Goal: Task Accomplishment & Management: Manage account settings

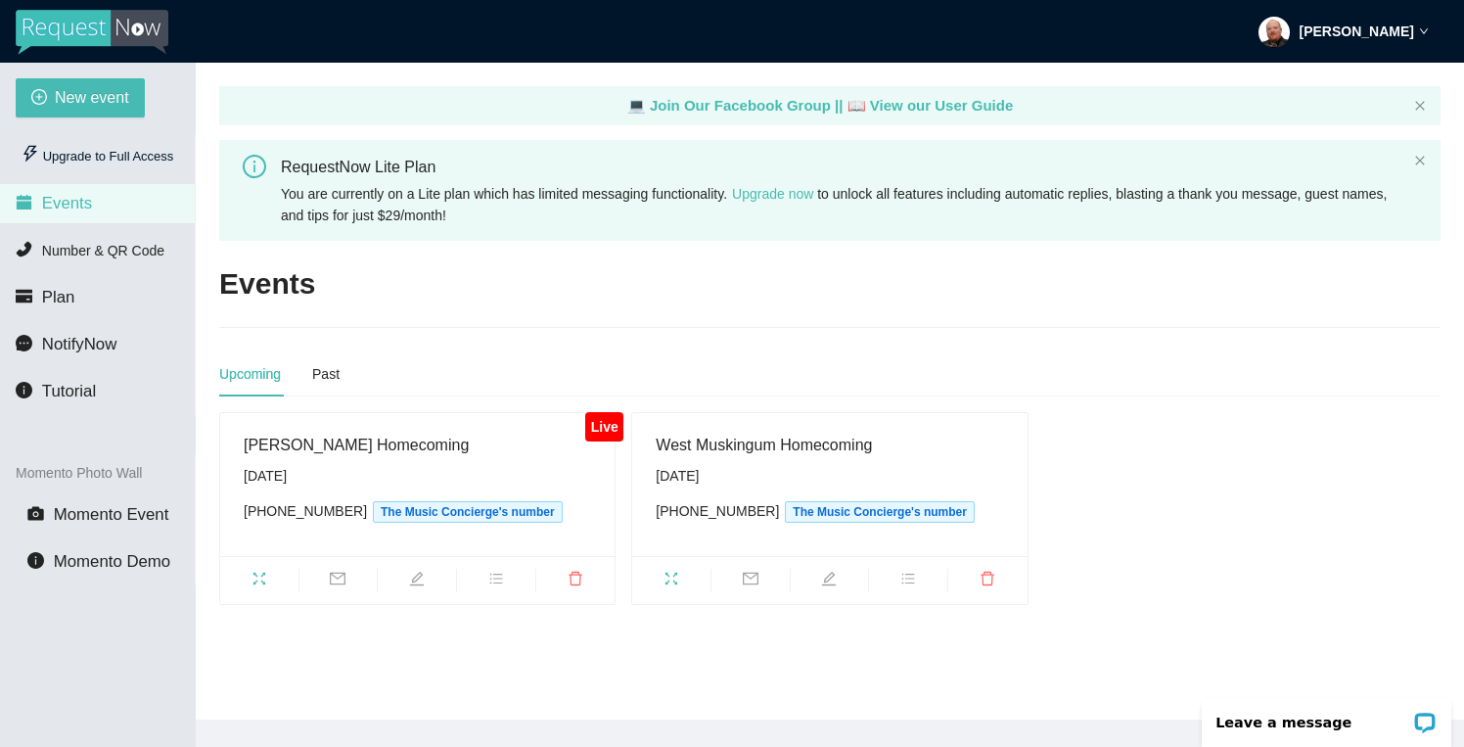
click at [1423, 36] on div "[PERSON_NAME]" at bounding box center [1344, 31] width 170 height 63
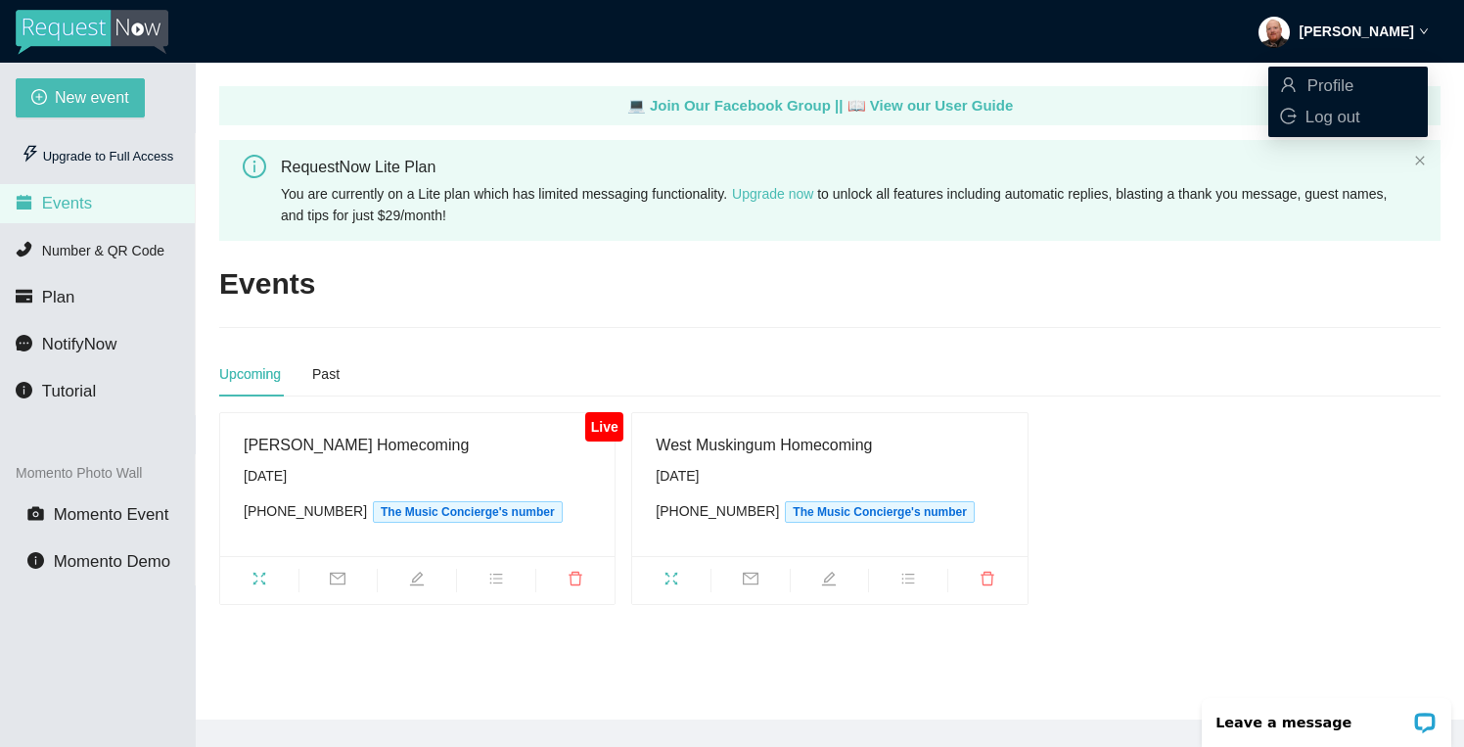
click at [1423, 36] on div "[PERSON_NAME]" at bounding box center [1344, 31] width 170 height 63
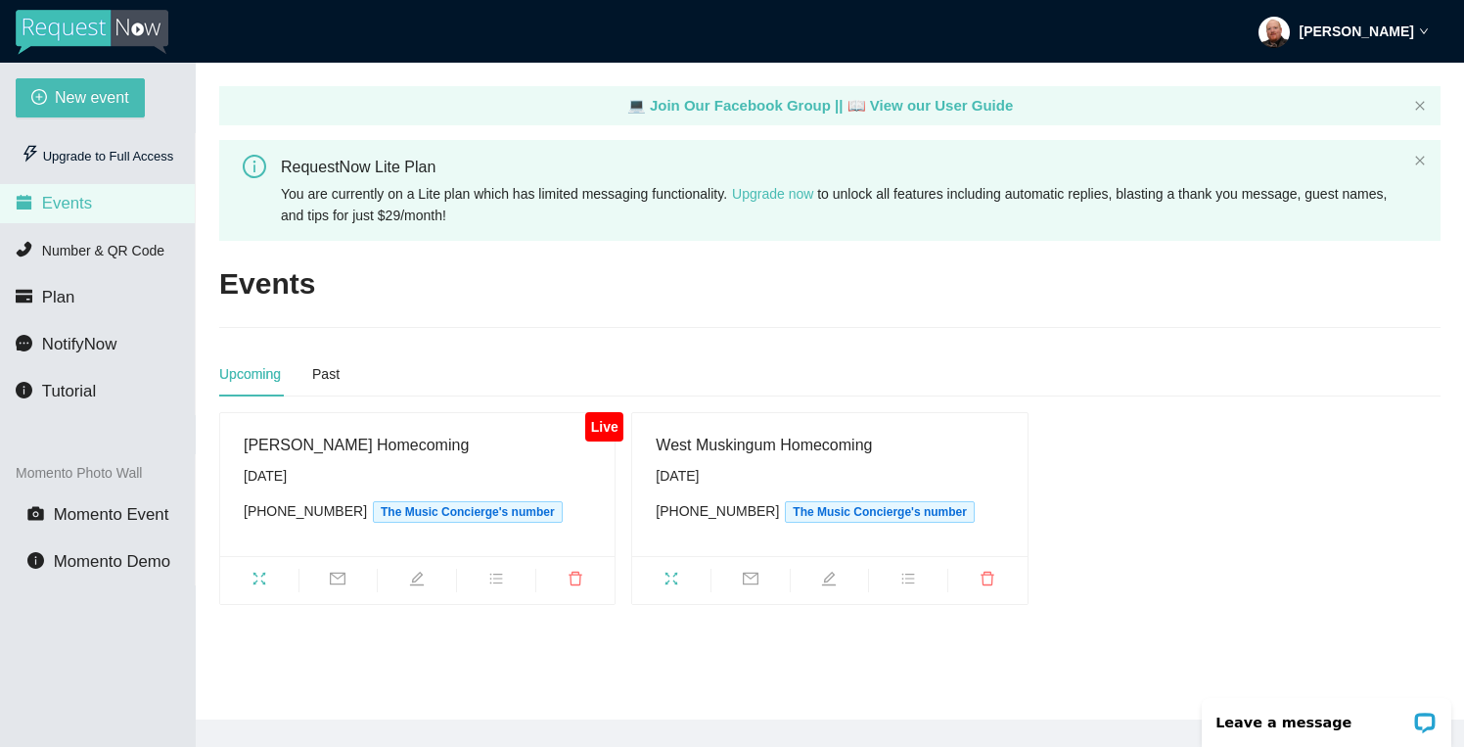
click at [111, 29] on img at bounding box center [92, 32] width 153 height 45
click at [39, 29] on img at bounding box center [92, 32] width 153 height 45
click at [69, 396] on span "Tutorial" at bounding box center [69, 391] width 54 height 19
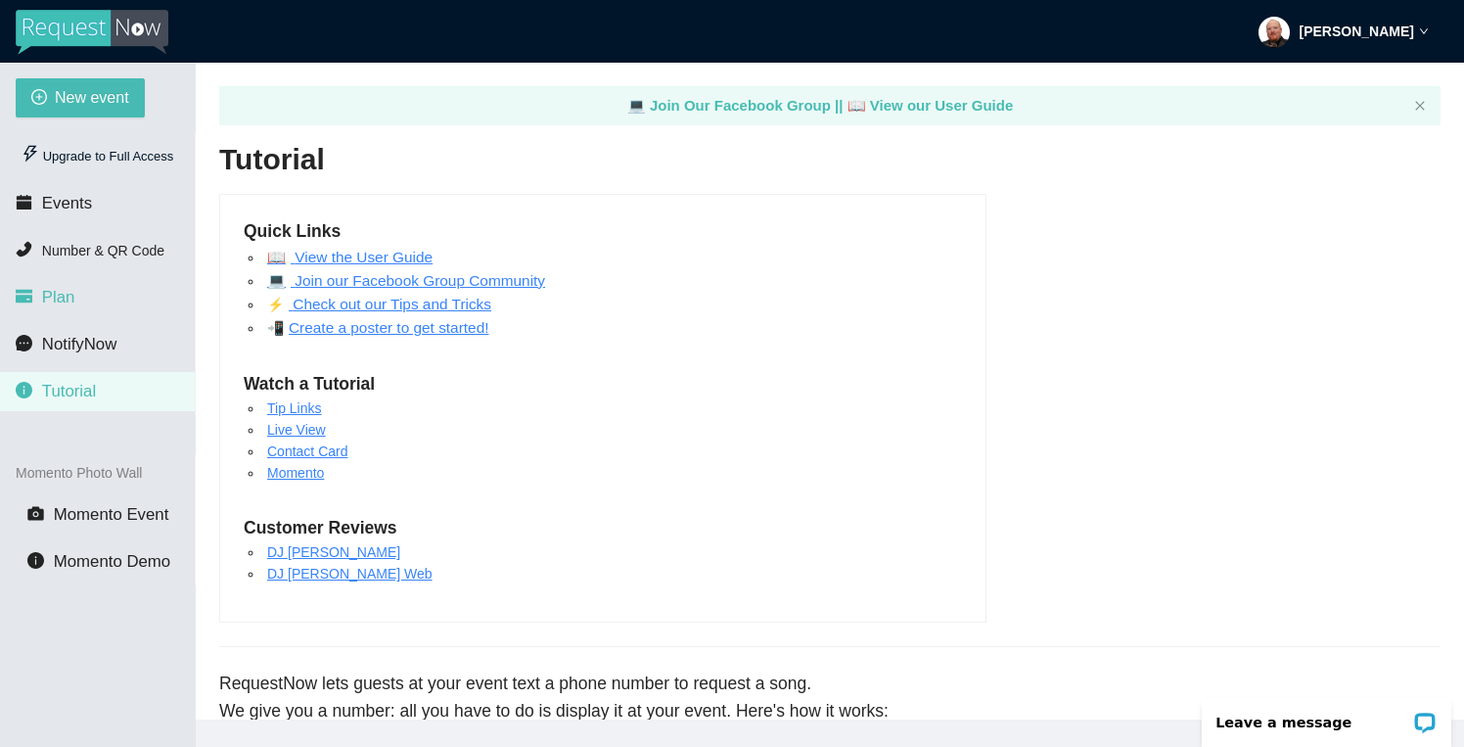
click at [70, 306] on span "Plan" at bounding box center [58, 297] width 33 height 19
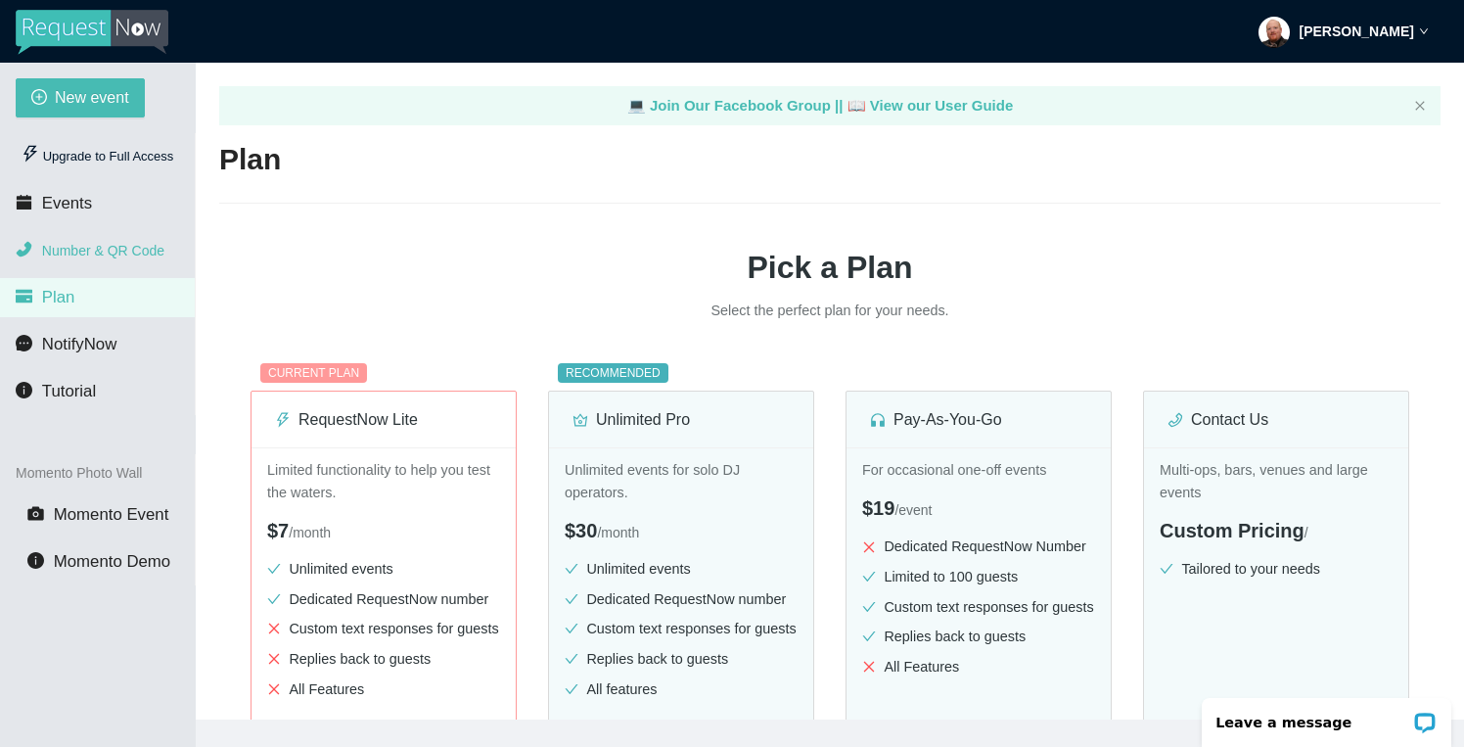
click at [76, 252] on span "Number & QR Code" at bounding box center [103, 251] width 122 height 16
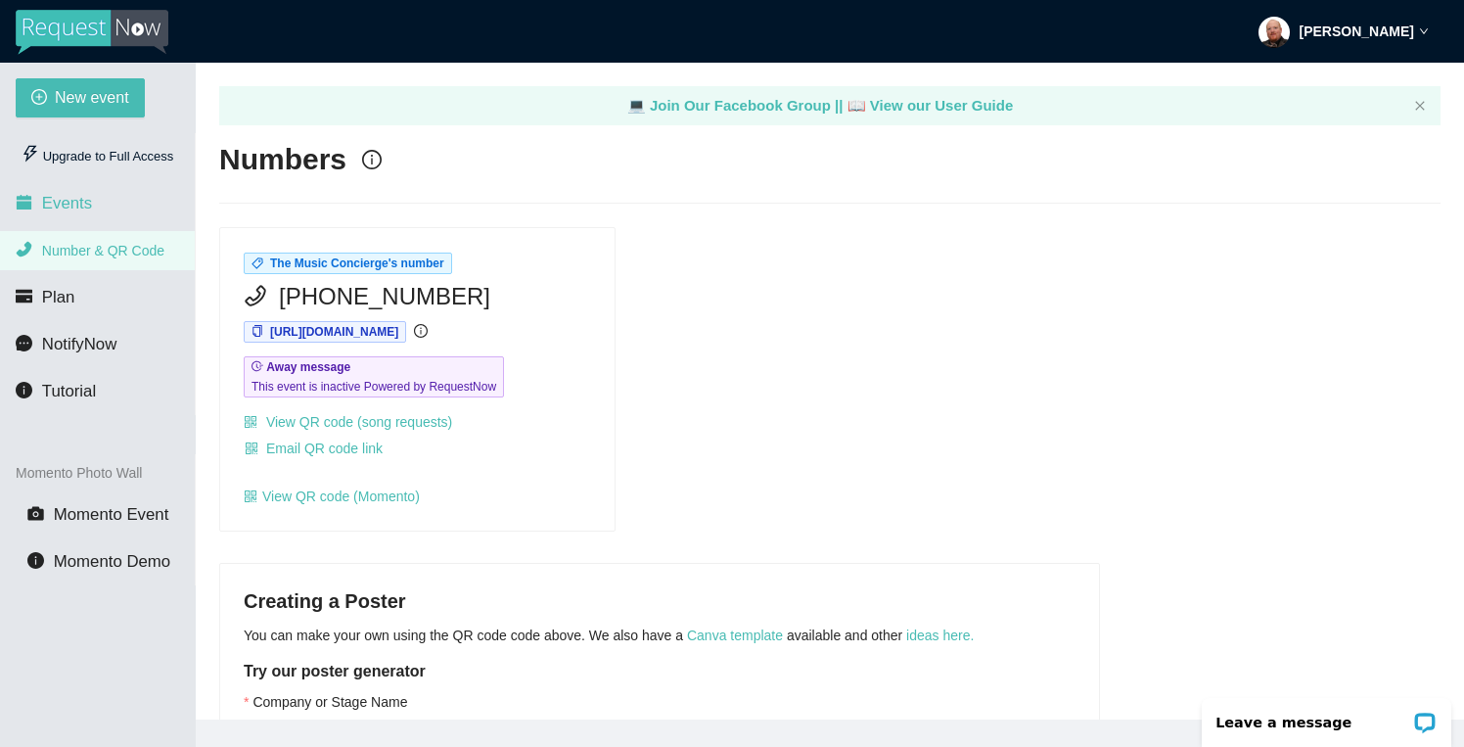
click at [73, 211] on span "Events" at bounding box center [67, 203] width 50 height 19
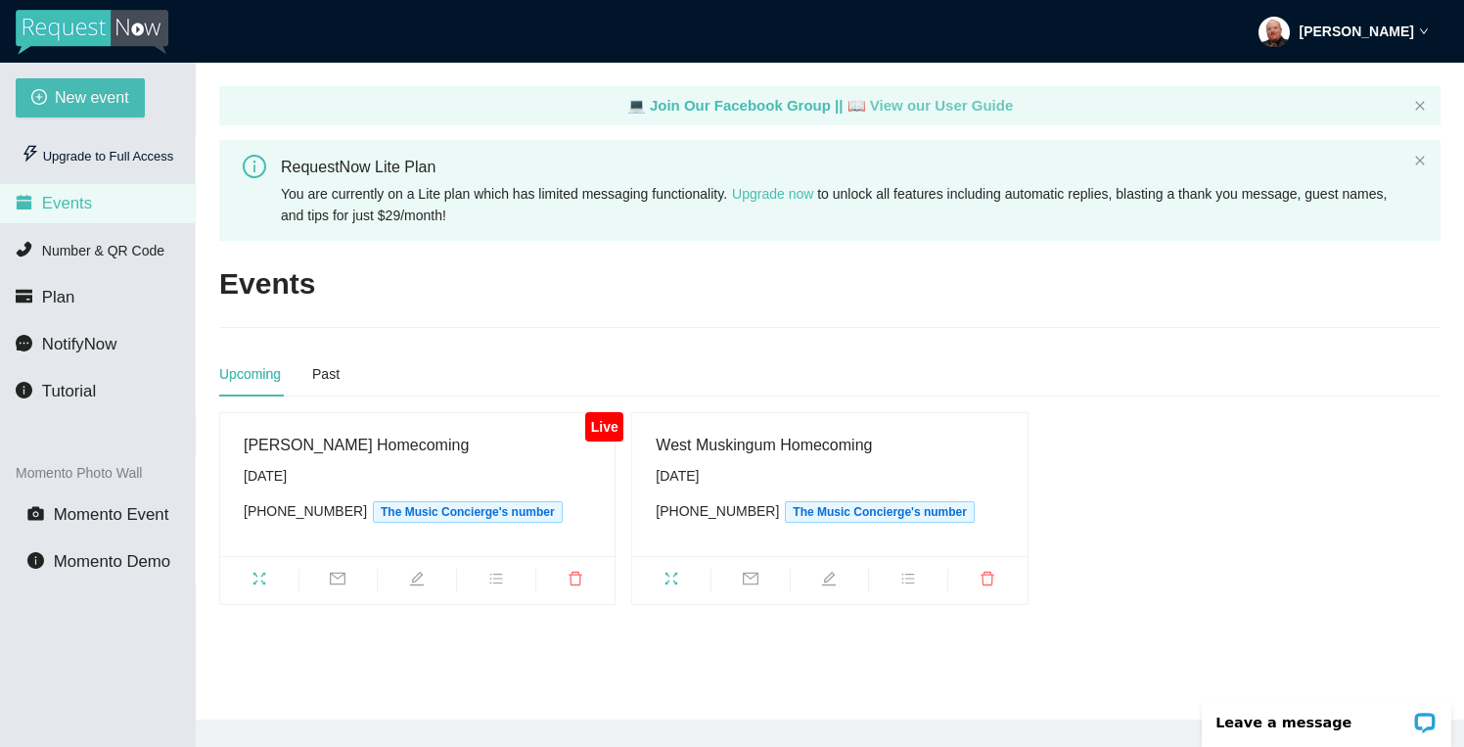
click at [899, 110] on link "📖 View our User Guide" at bounding box center [931, 105] width 166 height 17
click at [1421, 27] on icon "down" at bounding box center [1424, 31] width 10 height 10
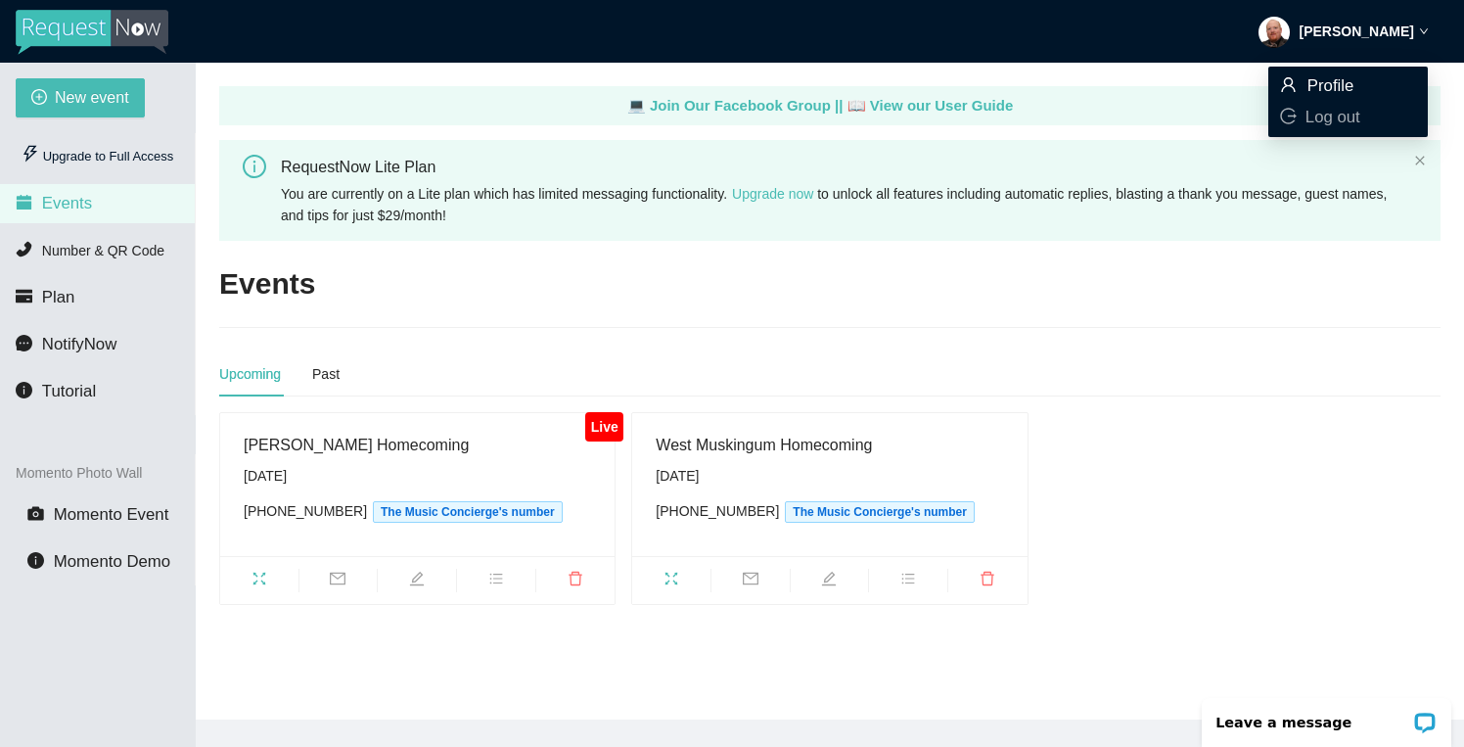
click at [1341, 87] on span "Profile" at bounding box center [1331, 85] width 47 height 19
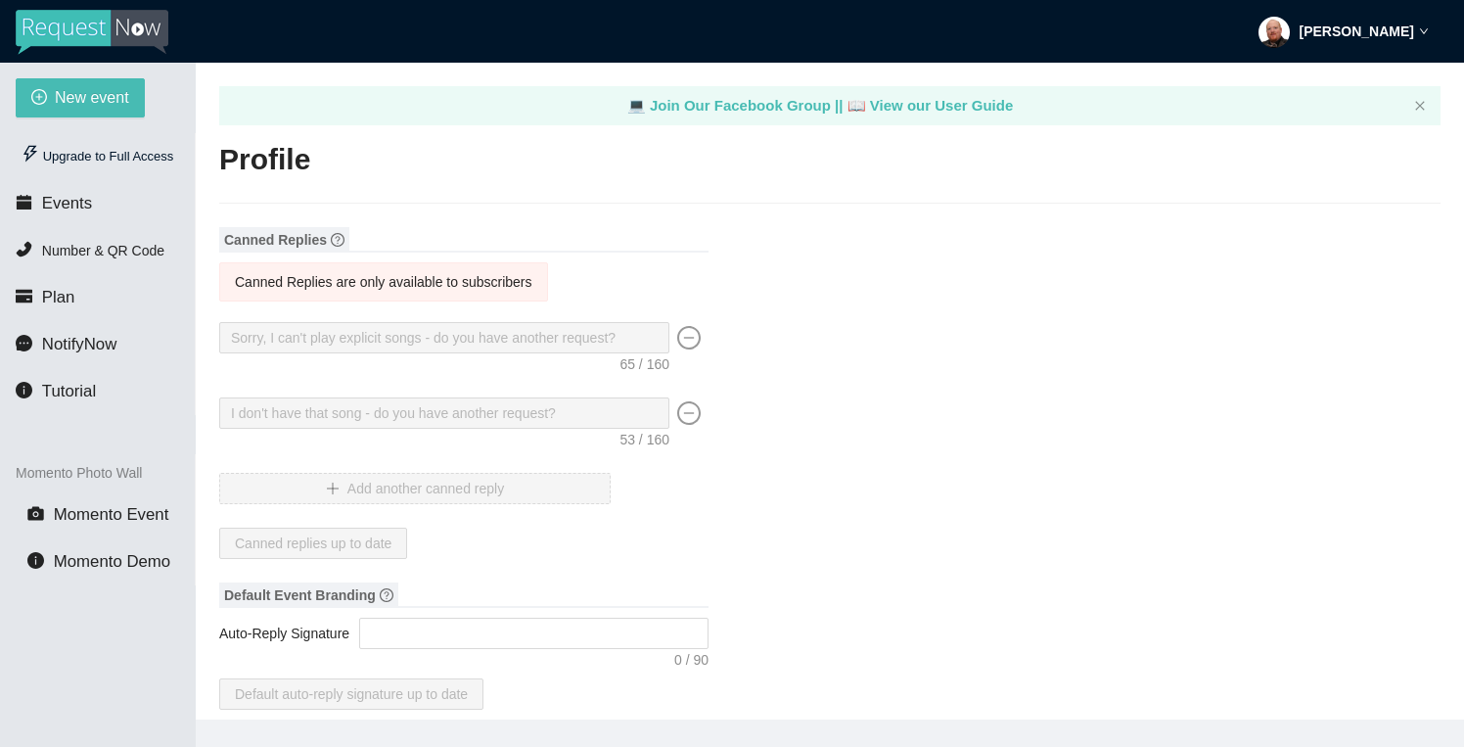
type textarea "[URL][DOMAIN_NAME]"
type input "[PERSON_NAME]"
type input "The Music Concierge"
type input "DJ"
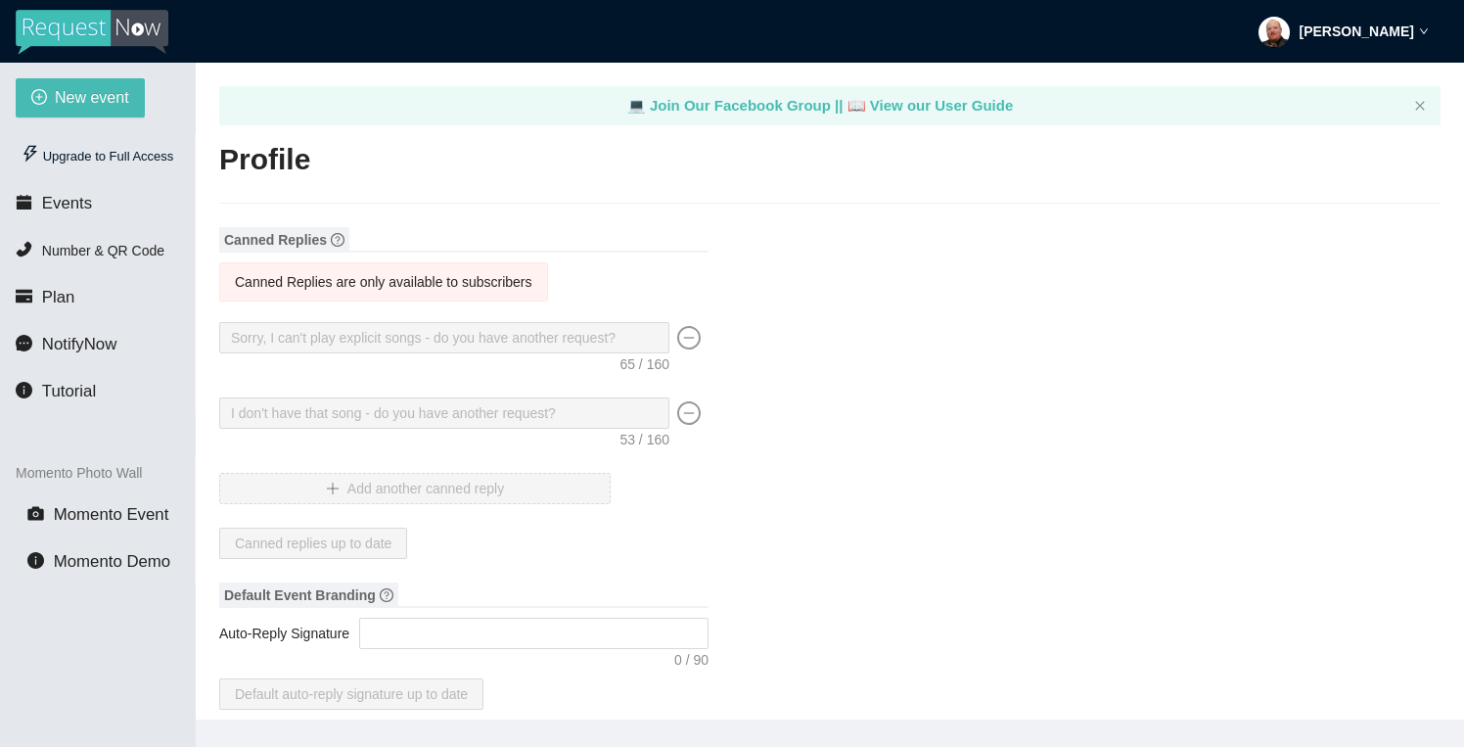
type input "(740) 677-3482"
type input "joshua.mfdjgroup@gmail.com"
click at [1421, 33] on icon "down" at bounding box center [1424, 31] width 10 height 10
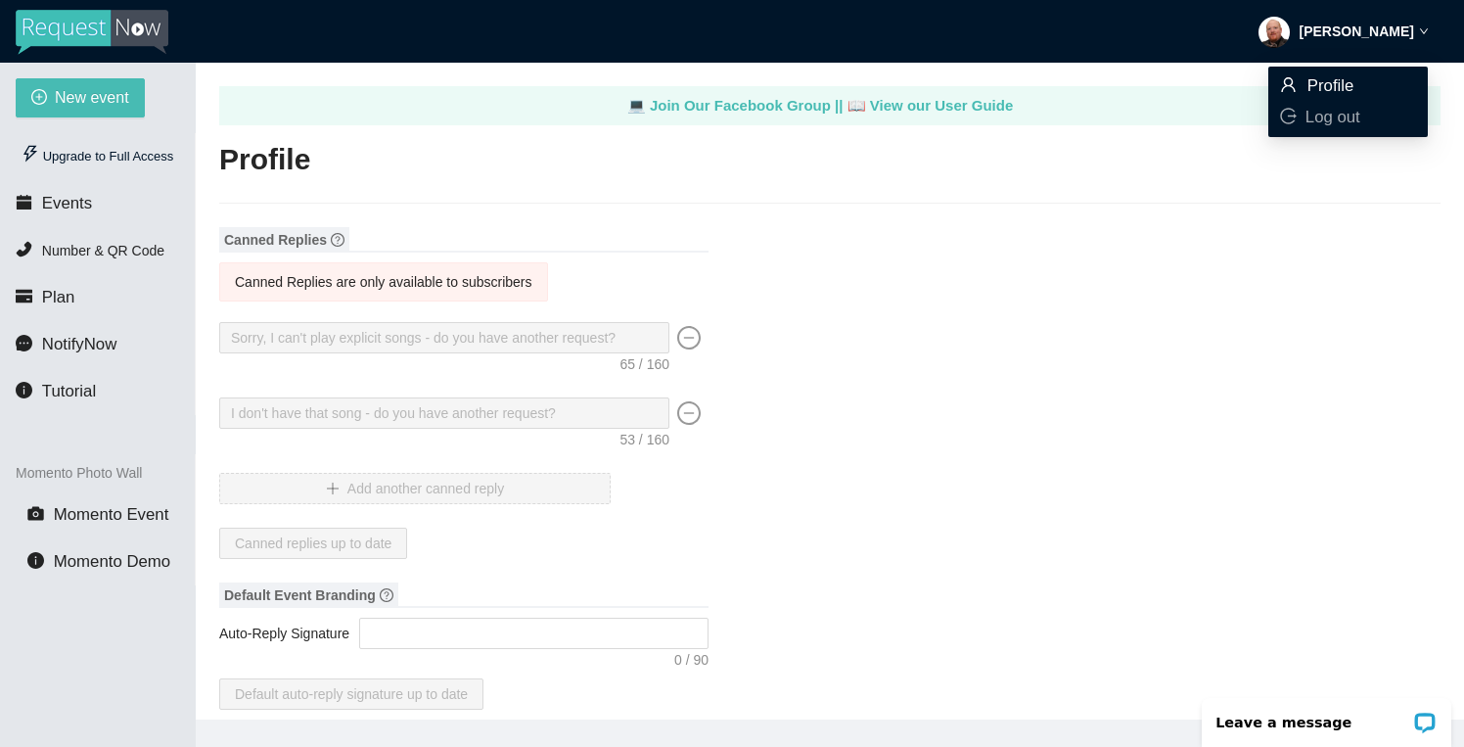
click at [1342, 91] on span "Profile" at bounding box center [1331, 85] width 47 height 19
type textarea "https://virtualdj.com/ask/DJ_Spinz"
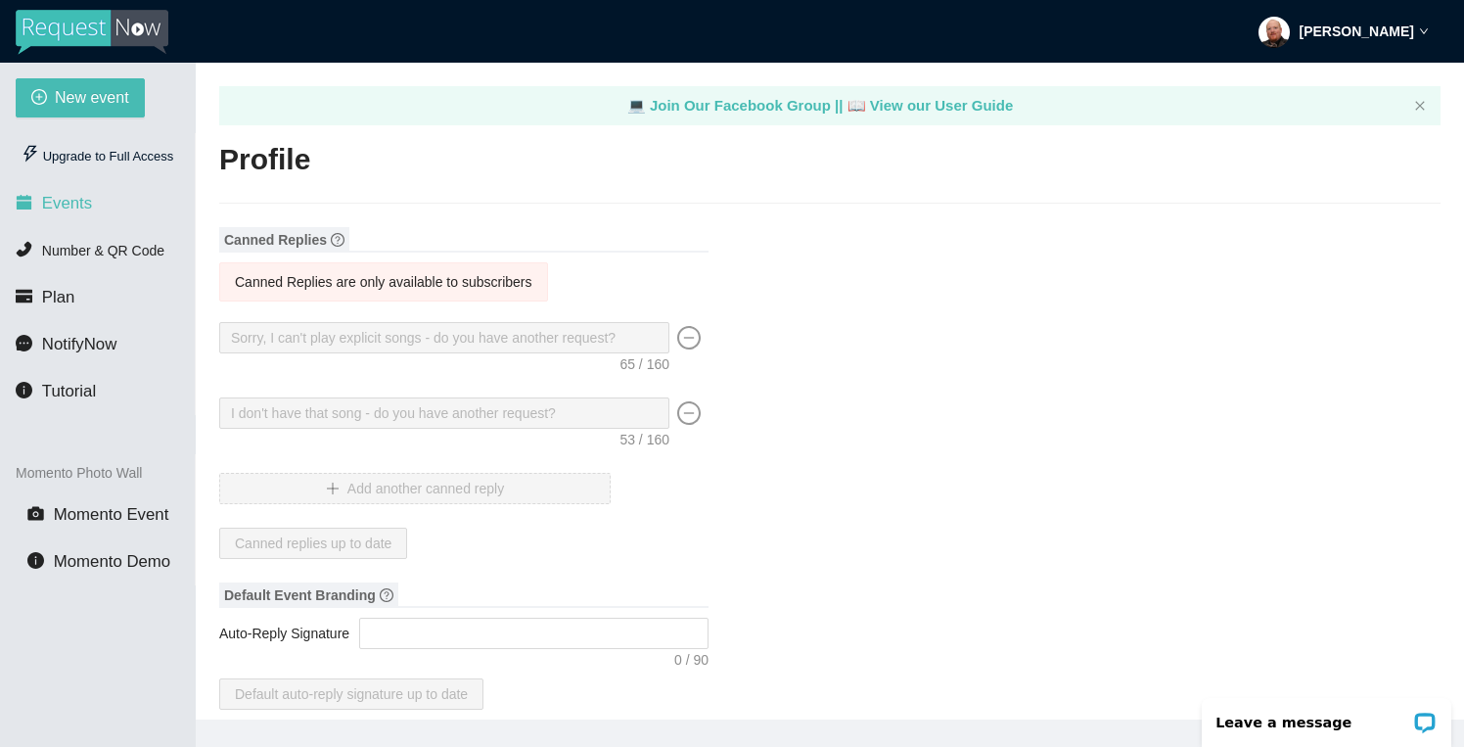
click at [83, 212] on span "Events" at bounding box center [67, 203] width 50 height 19
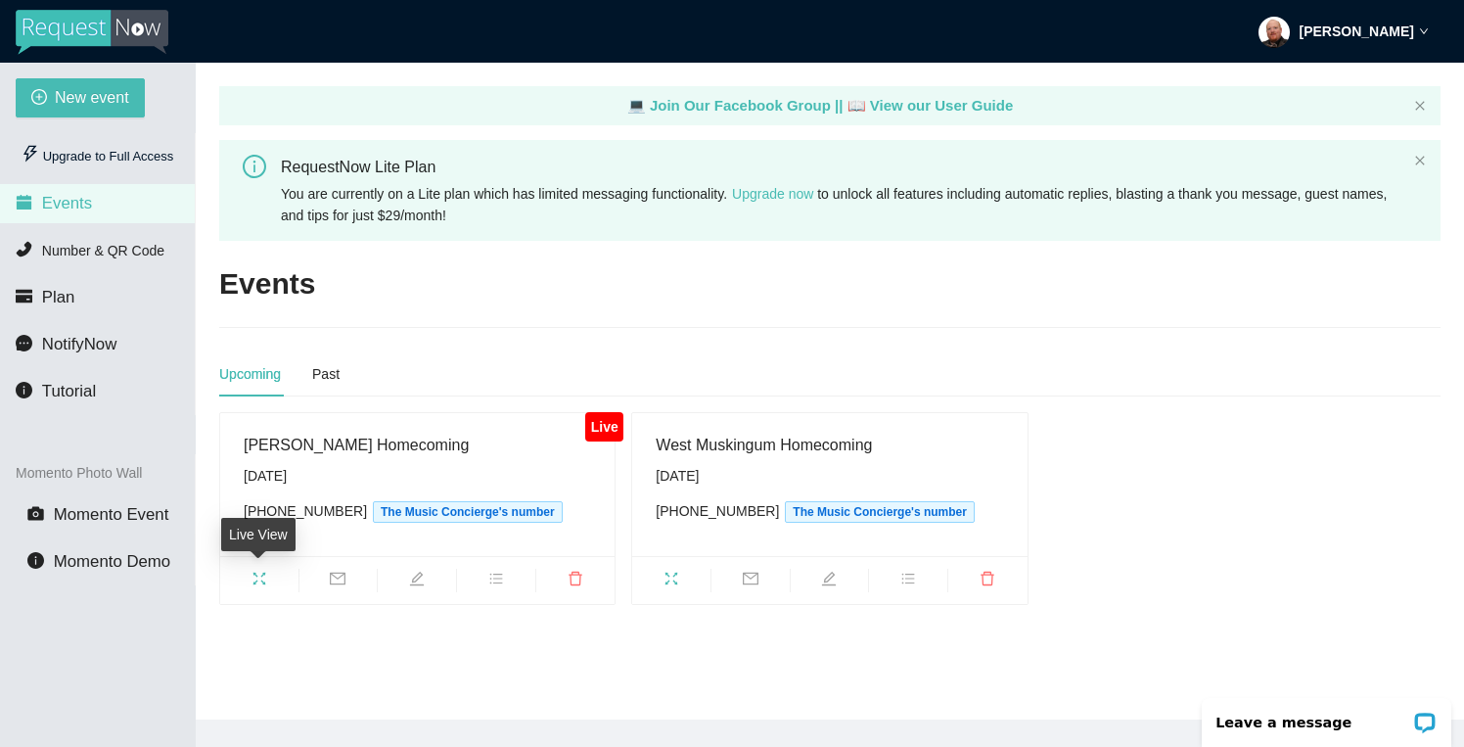
click at [267, 574] on span "fullscreen" at bounding box center [259, 582] width 78 height 22
